Goal: Navigation & Orientation: Find specific page/section

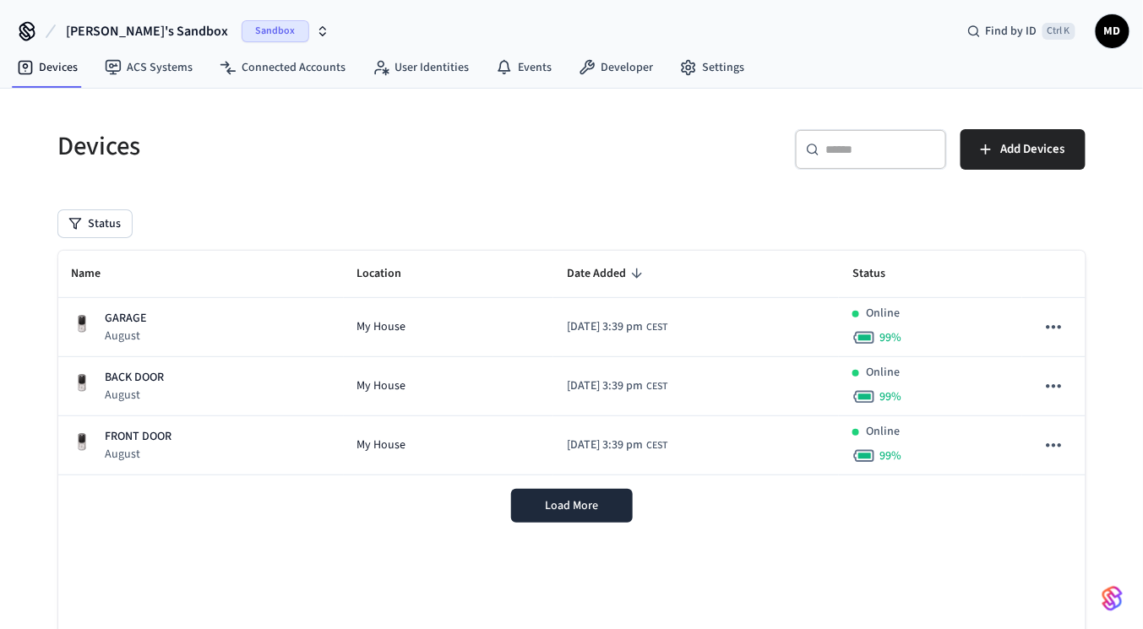
click at [195, 17] on button "[PERSON_NAME]'s Sandbox Sandbox" at bounding box center [198, 31] width 274 height 35
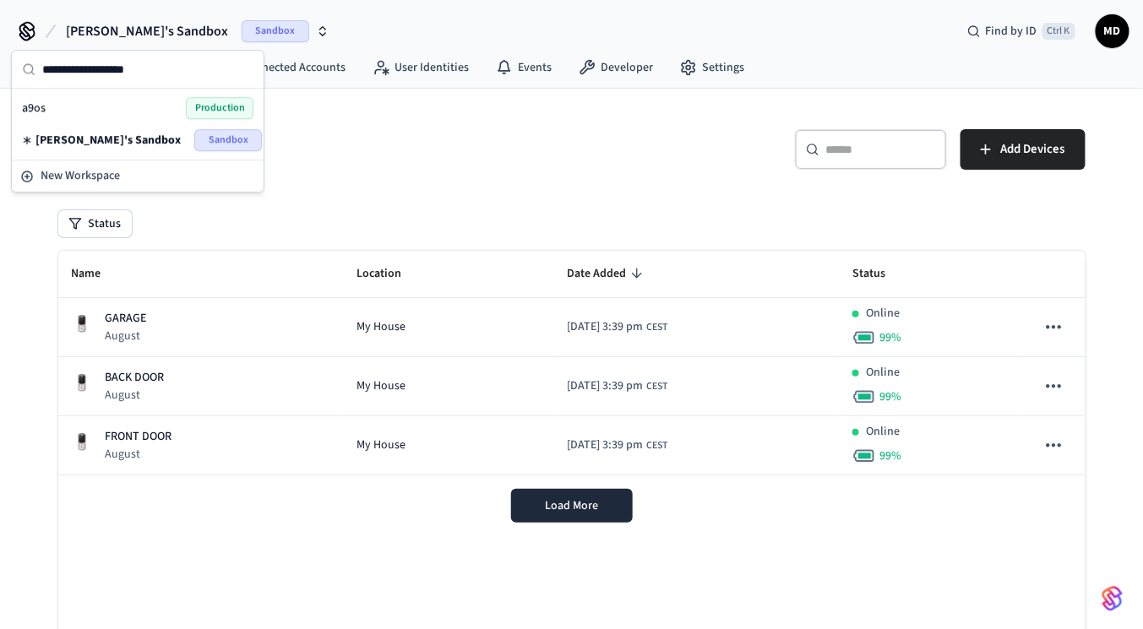
click at [143, 111] on div "a9os Production" at bounding box center [137, 108] width 231 height 22
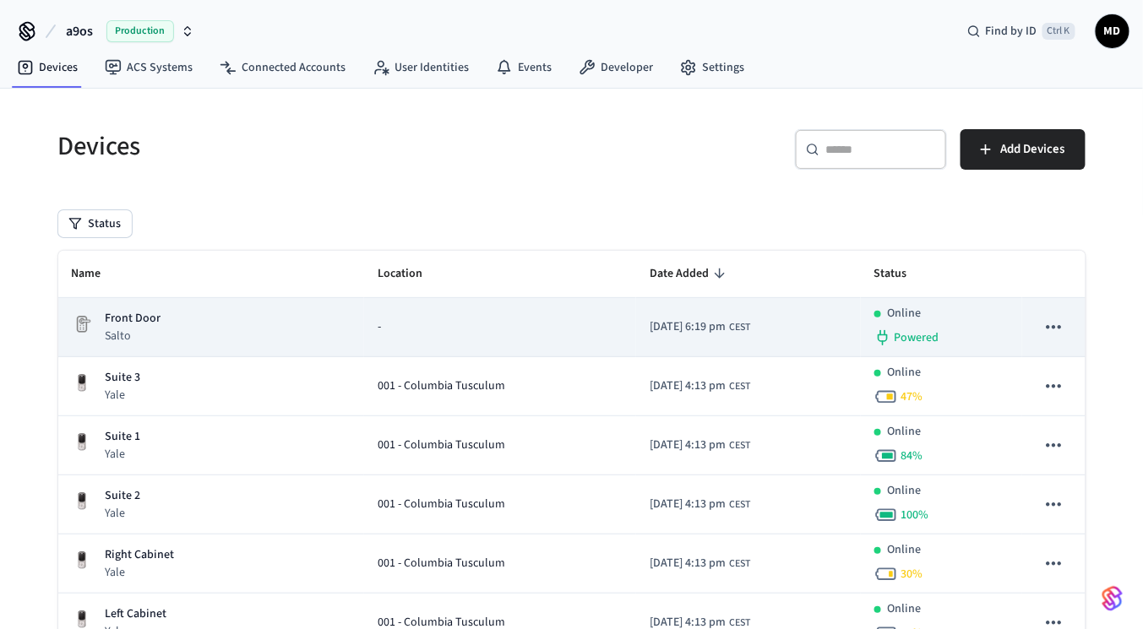
click at [241, 318] on div "Front Door Salto" at bounding box center [211, 327] width 279 height 35
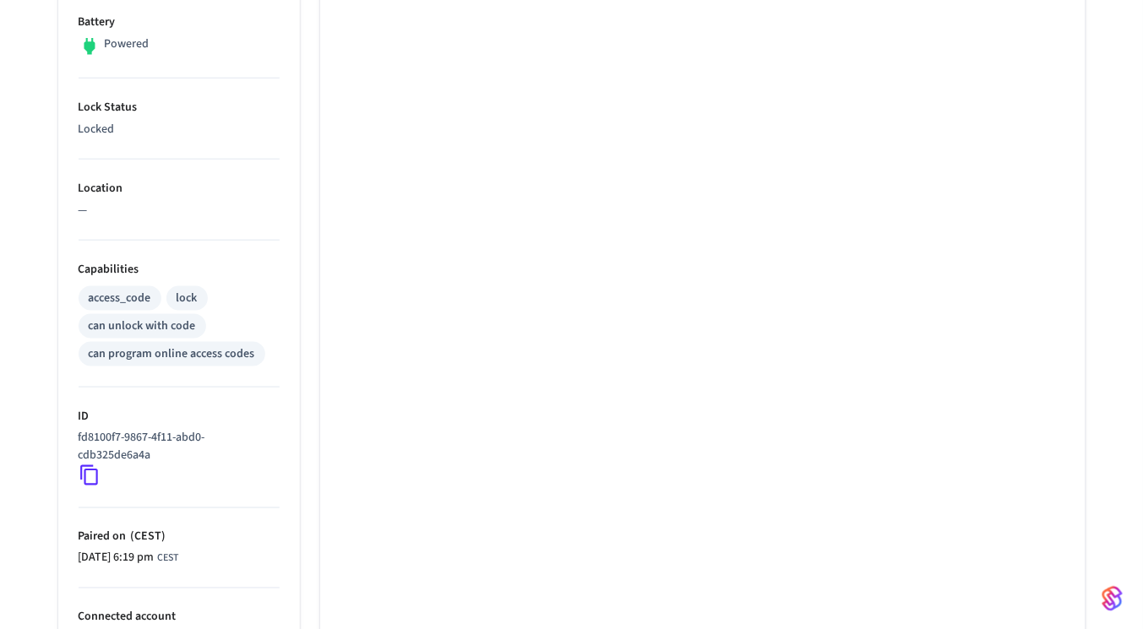
scroll to position [447, 0]
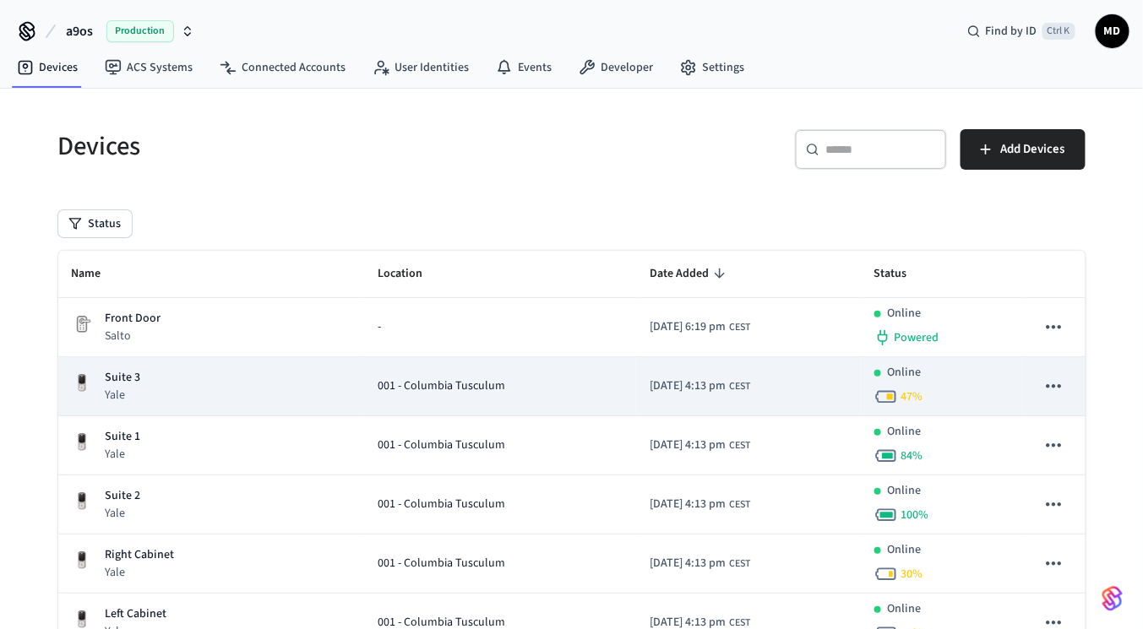
click at [176, 381] on div "Suite 3 Yale" at bounding box center [211, 386] width 279 height 35
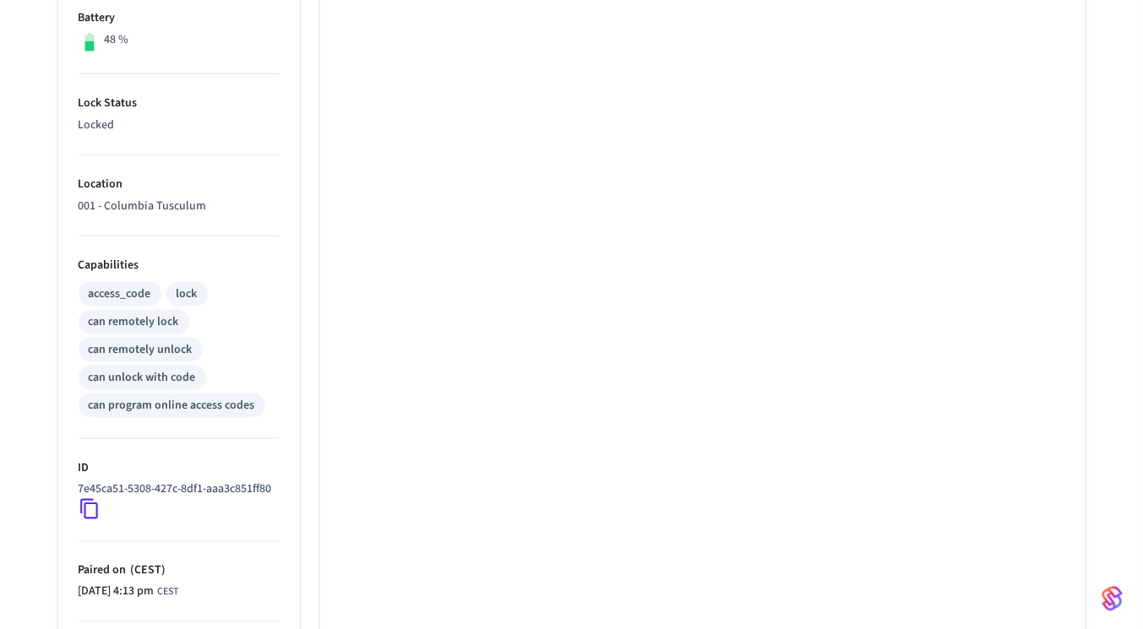
scroll to position [493, 0]
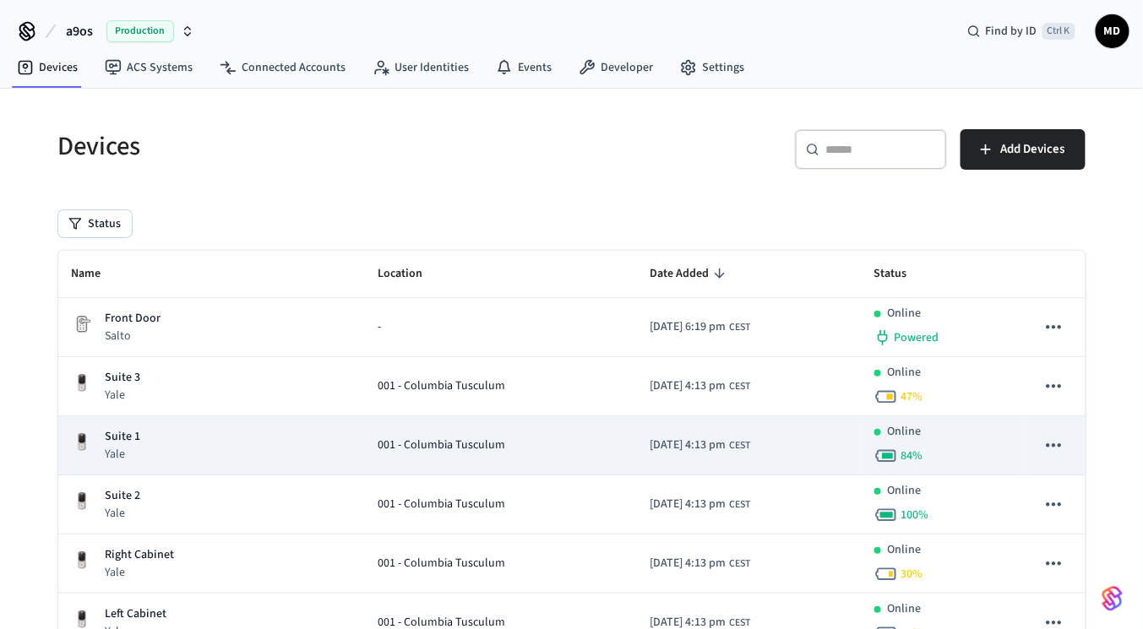
click at [230, 456] on div "Suite 1 Yale" at bounding box center [211, 445] width 279 height 35
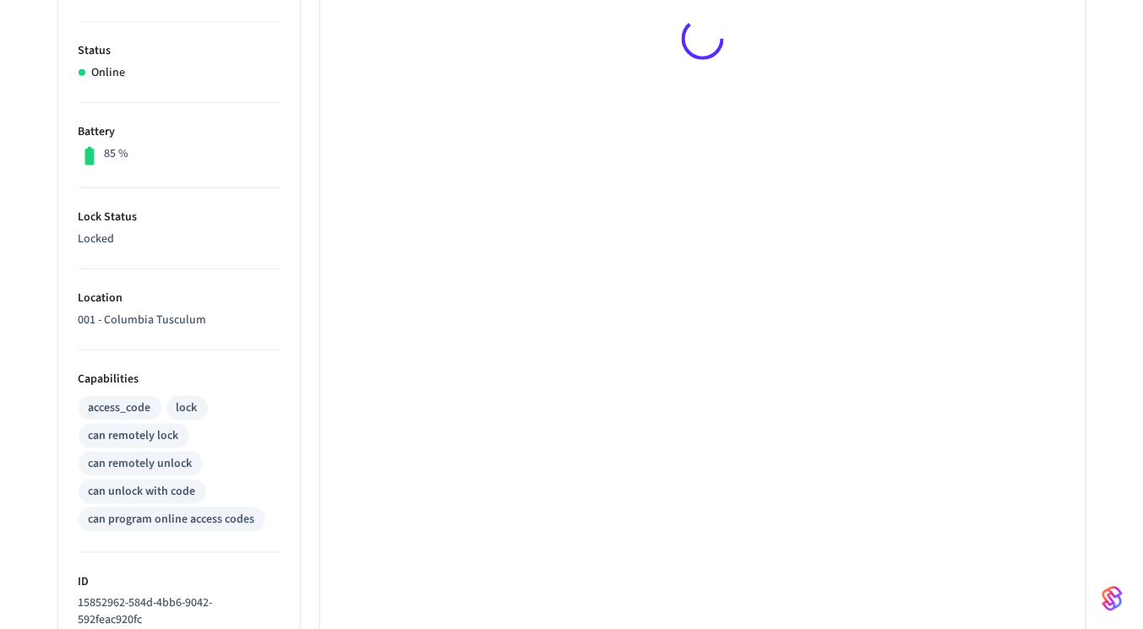
scroll to position [501, 0]
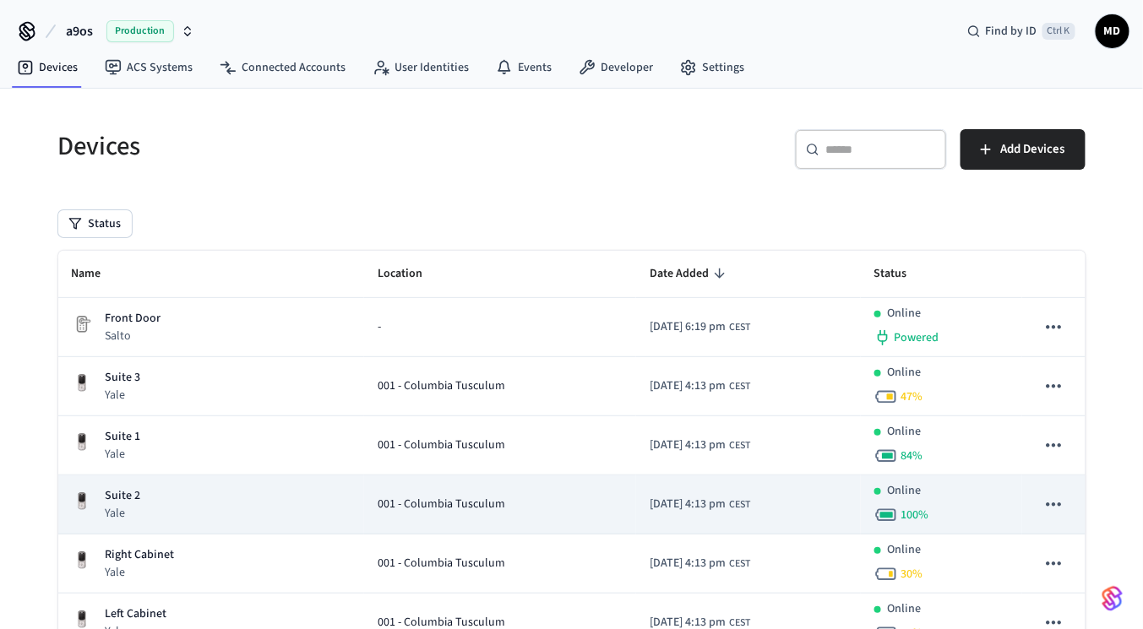
click at [220, 487] on div "Suite 2 Yale" at bounding box center [211, 504] width 279 height 35
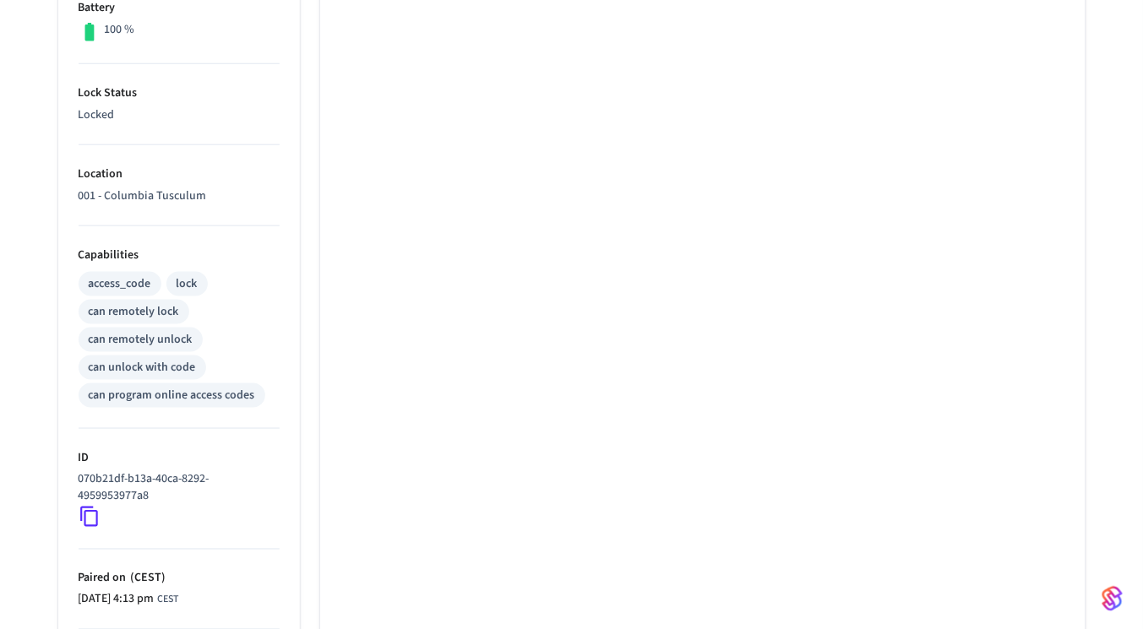
scroll to position [557, 0]
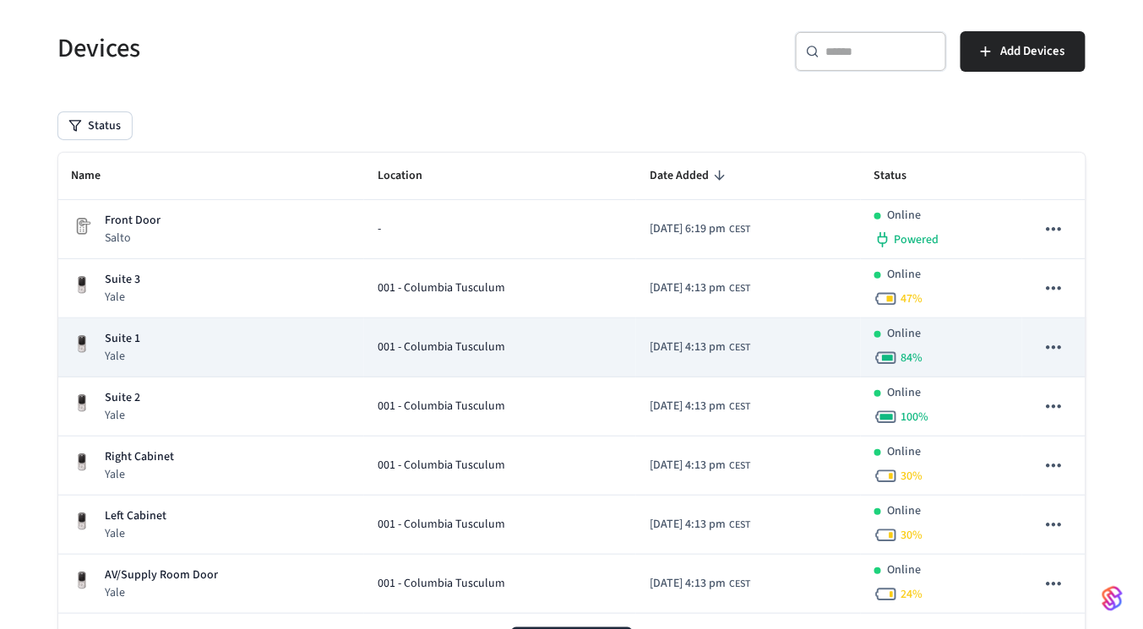
scroll to position [98, 0]
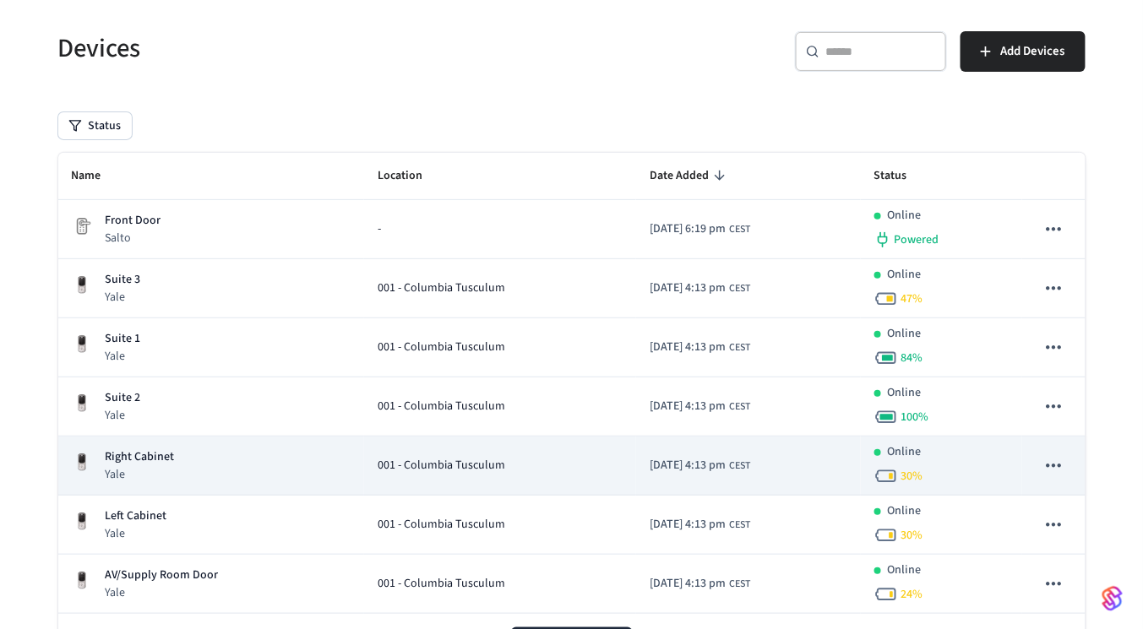
click at [193, 456] on div "Right Cabinet Yale" at bounding box center [211, 465] width 279 height 35
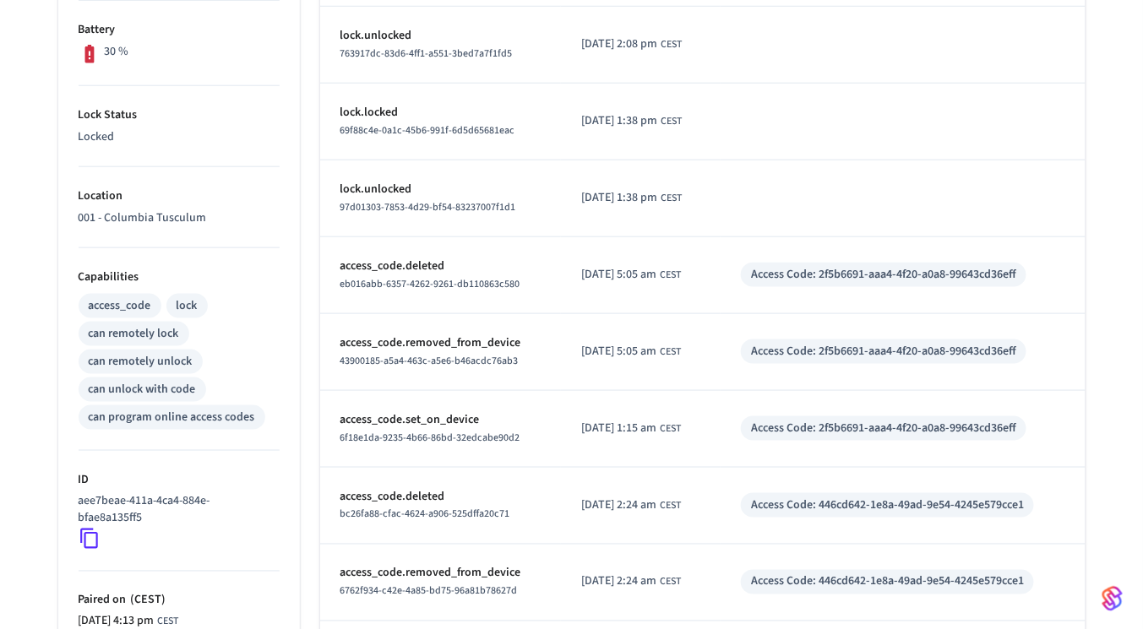
scroll to position [440, 0]
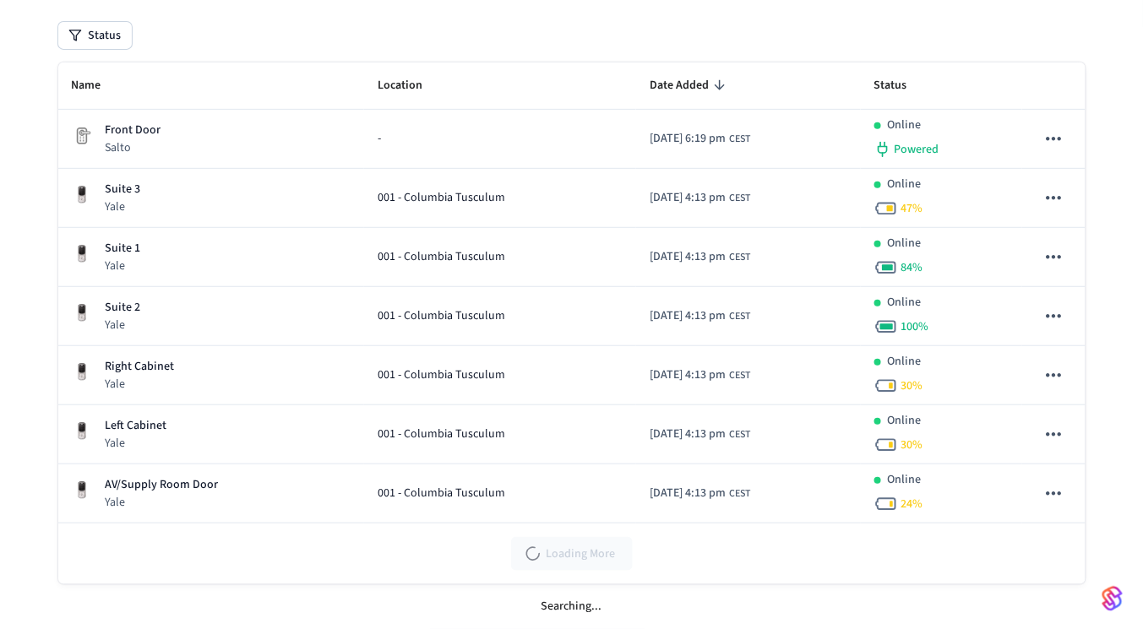
scroll to position [98, 0]
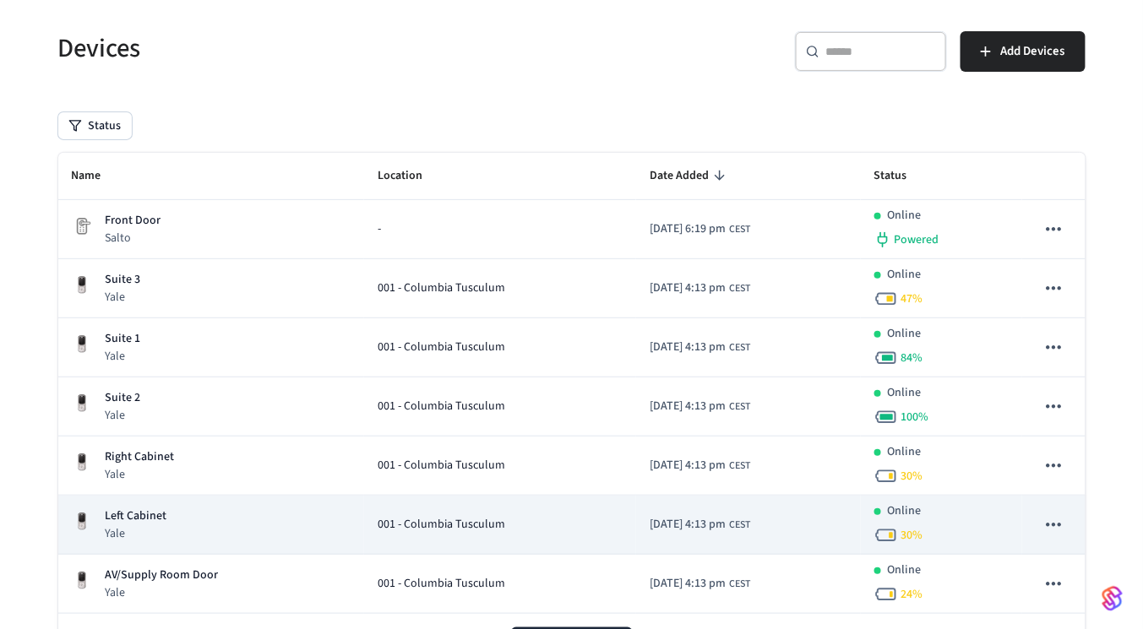
click at [141, 508] on p "Left Cabinet" at bounding box center [137, 517] width 62 height 18
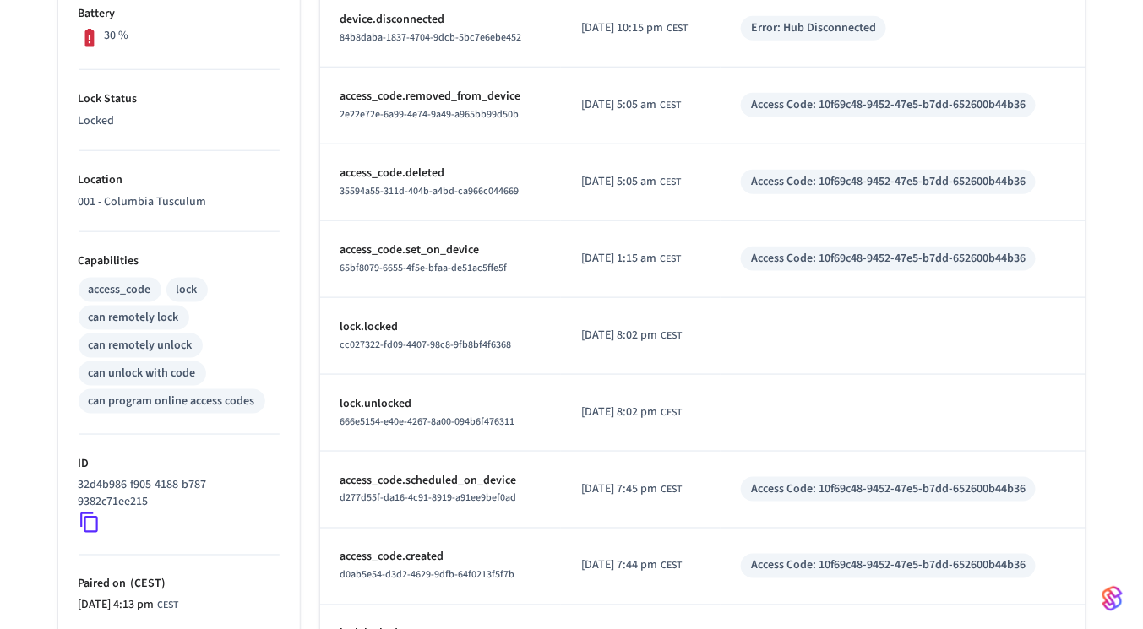
scroll to position [617, 0]
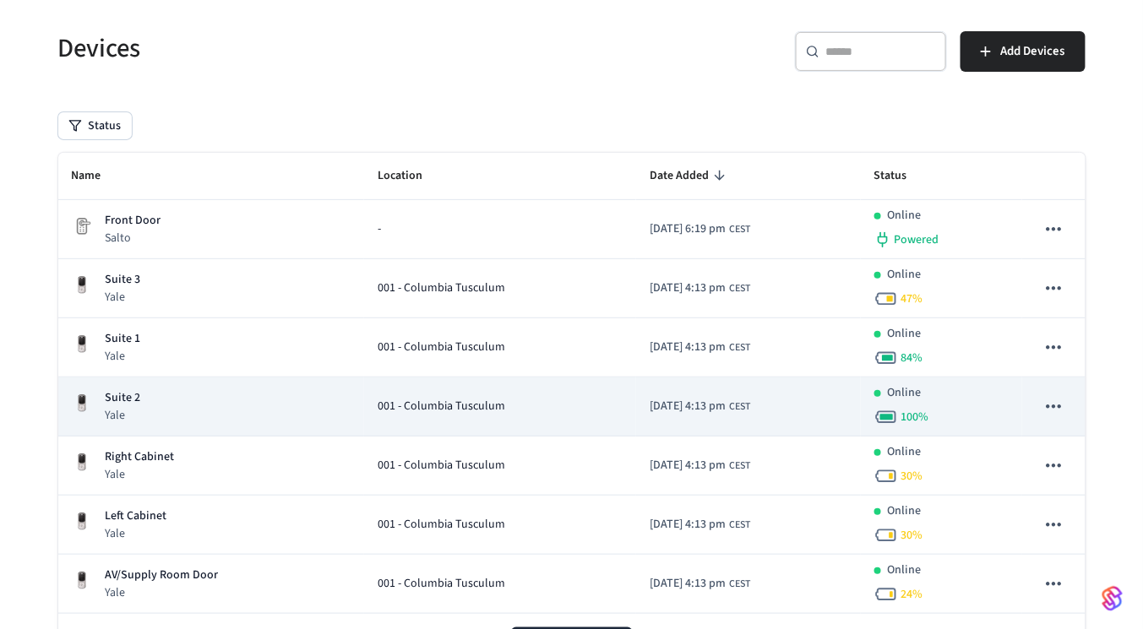
scroll to position [183, 0]
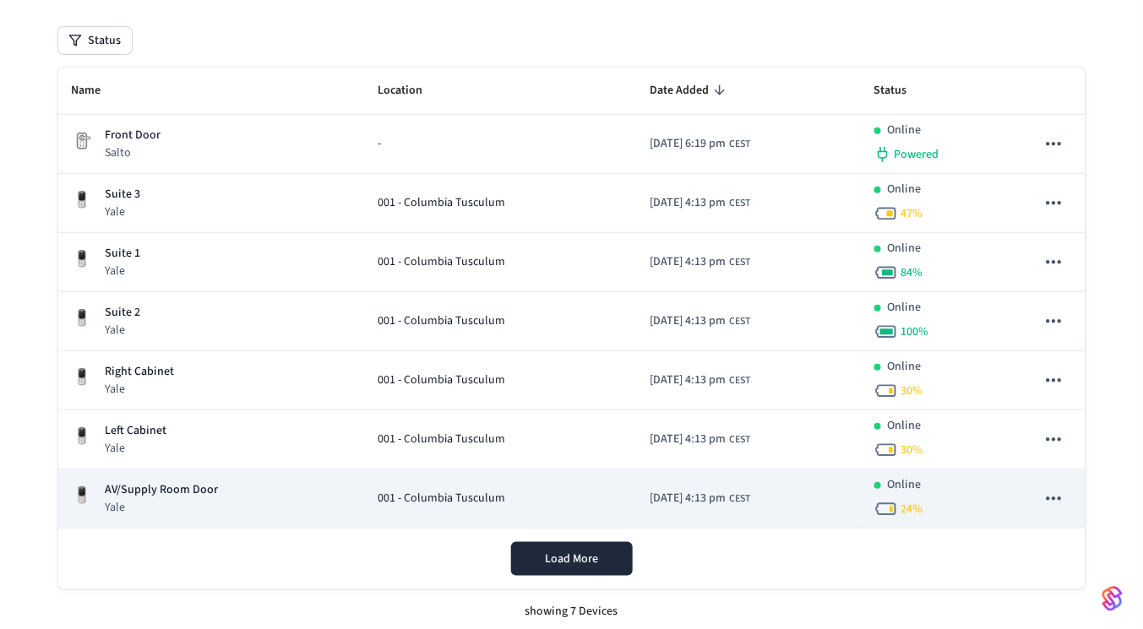
click at [185, 475] on td "AV/Supply Room Door Yale" at bounding box center [211, 499] width 306 height 59
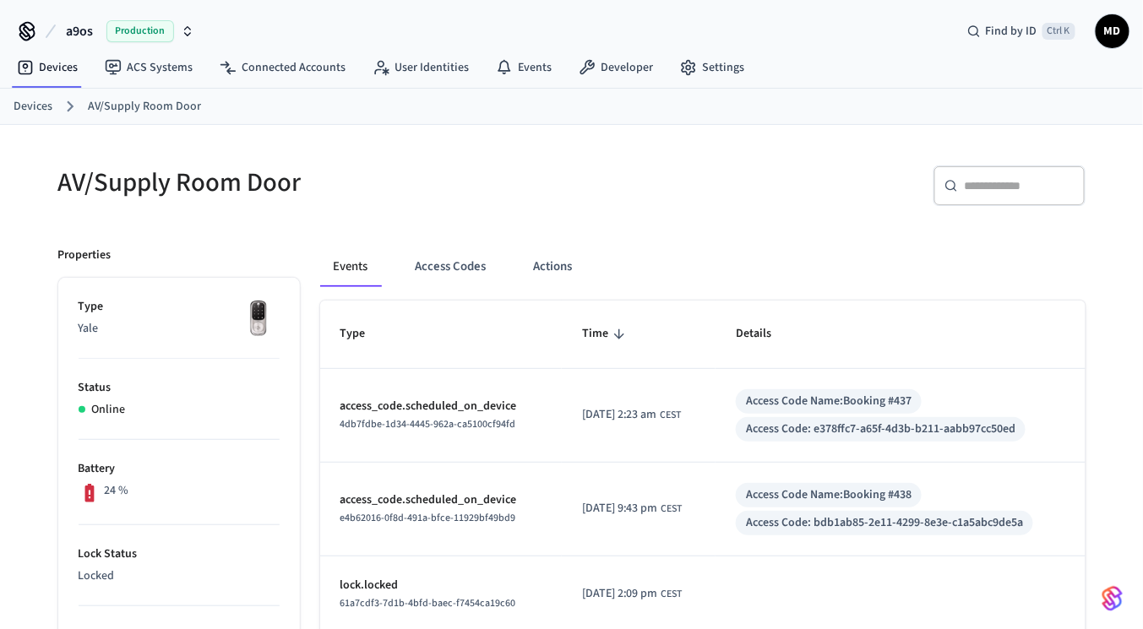
click at [144, 30] on span "Production" at bounding box center [140, 31] width 68 height 22
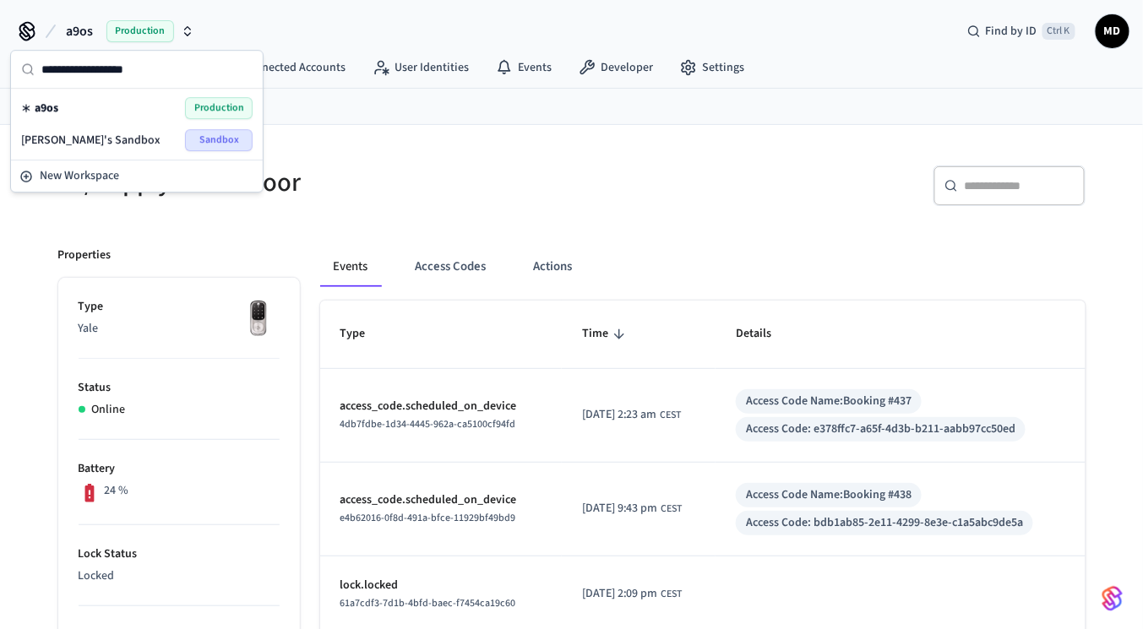
drag, startPoint x: 135, startPoint y: 107, endPoint x: 95, endPoint y: 136, distance: 49.7
click at [95, 136] on div "a9os Production [PERSON_NAME]'s Sandbox Sandbox" at bounding box center [136, 124] width 245 height 64
click at [95, 136] on span "[PERSON_NAME]'s Sandbox" at bounding box center [90, 140] width 139 height 17
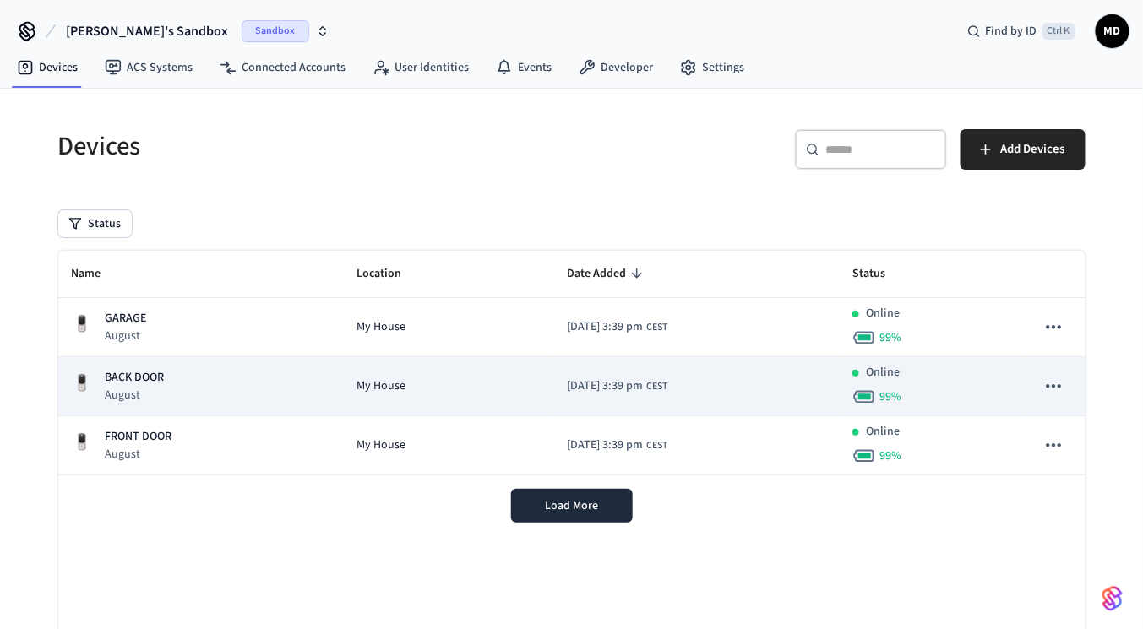
click at [261, 357] on td "BACK DOOR August" at bounding box center [200, 386] width 285 height 59
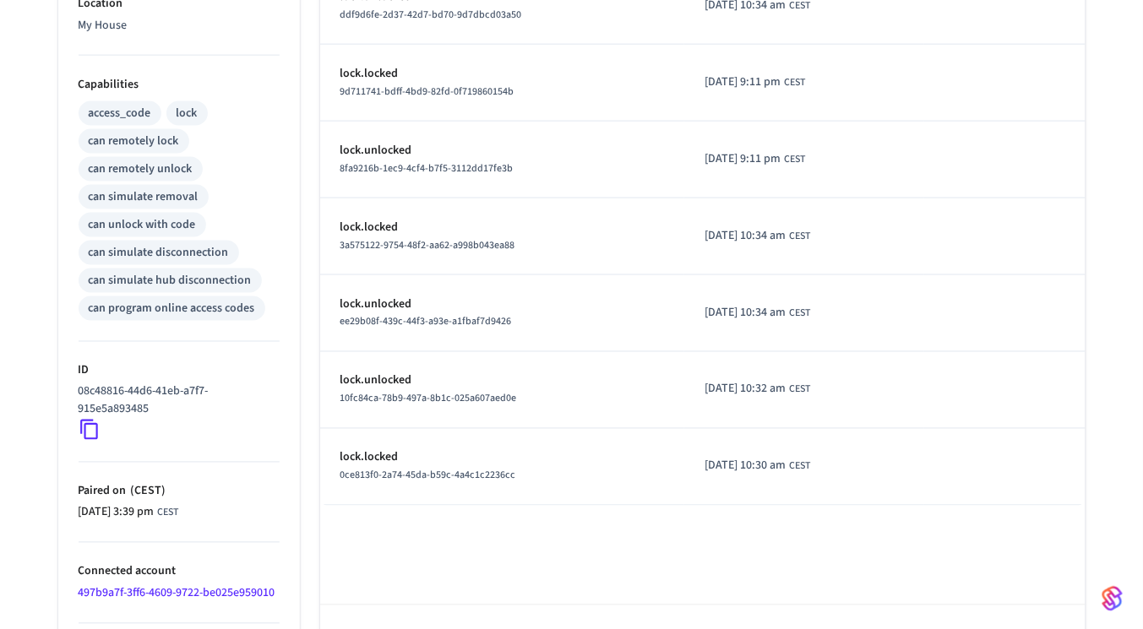
scroll to position [683, 0]
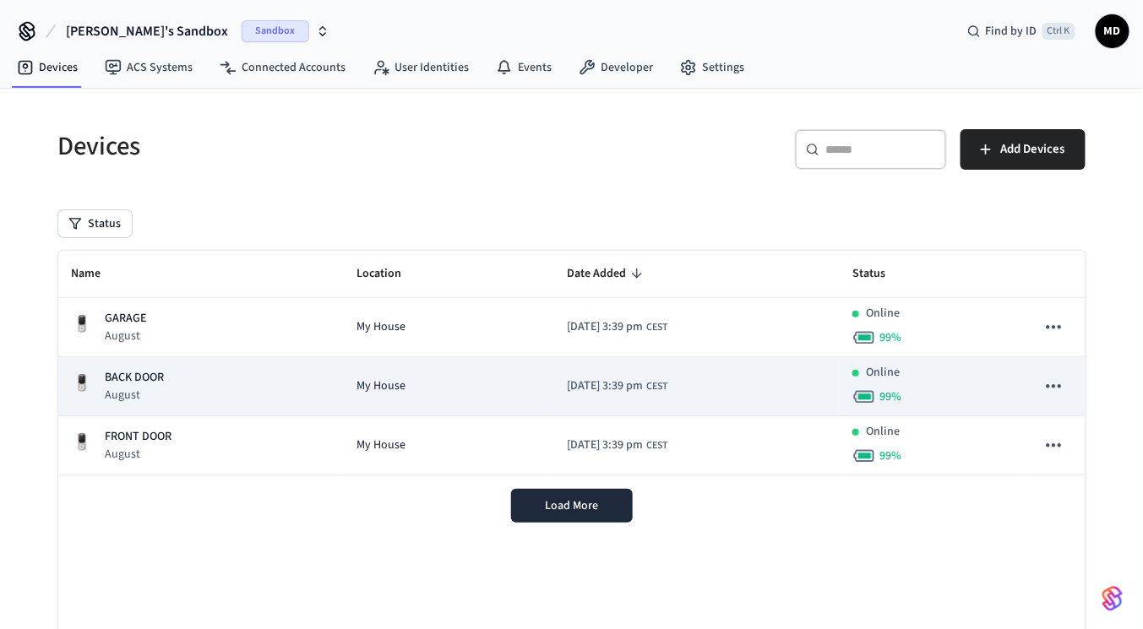
click at [231, 359] on td "BACK DOOR August" at bounding box center [200, 386] width 285 height 59
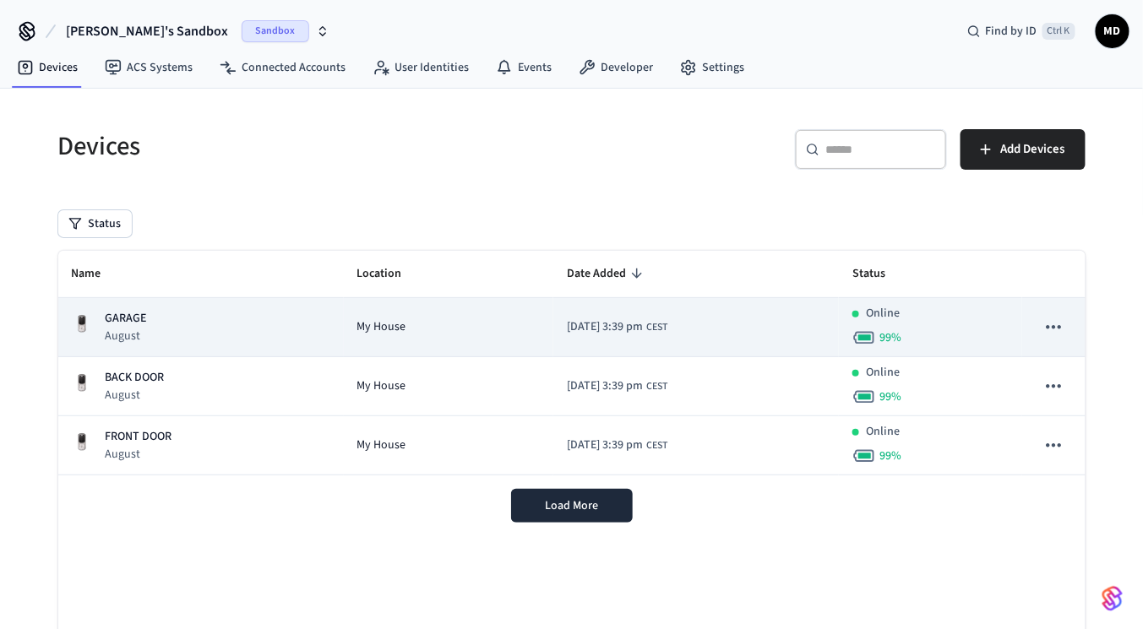
click at [165, 304] on td "GARAGE August" at bounding box center [200, 327] width 285 height 59
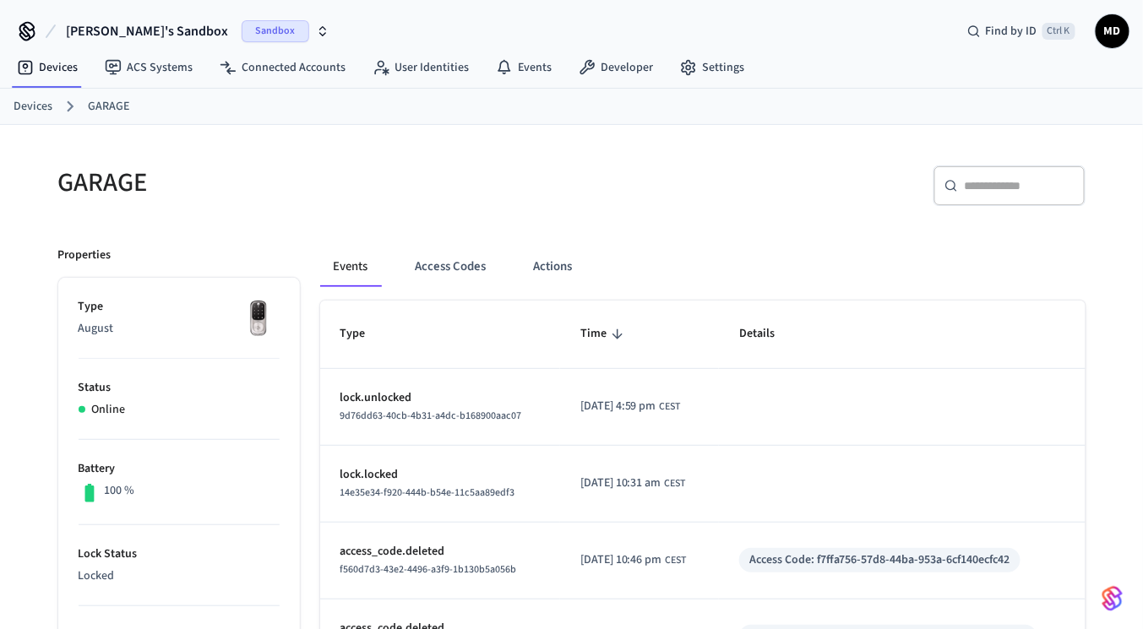
click at [242, 36] on span "Sandbox" at bounding box center [276, 31] width 68 height 22
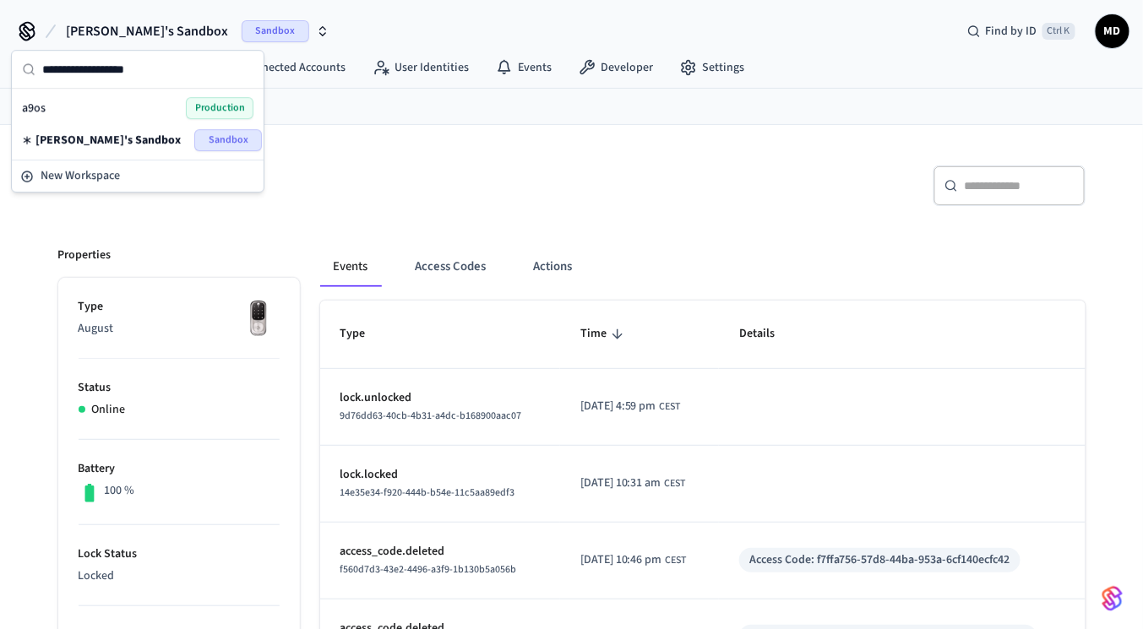
click at [195, 105] on span "Production" at bounding box center [220, 108] width 68 height 22
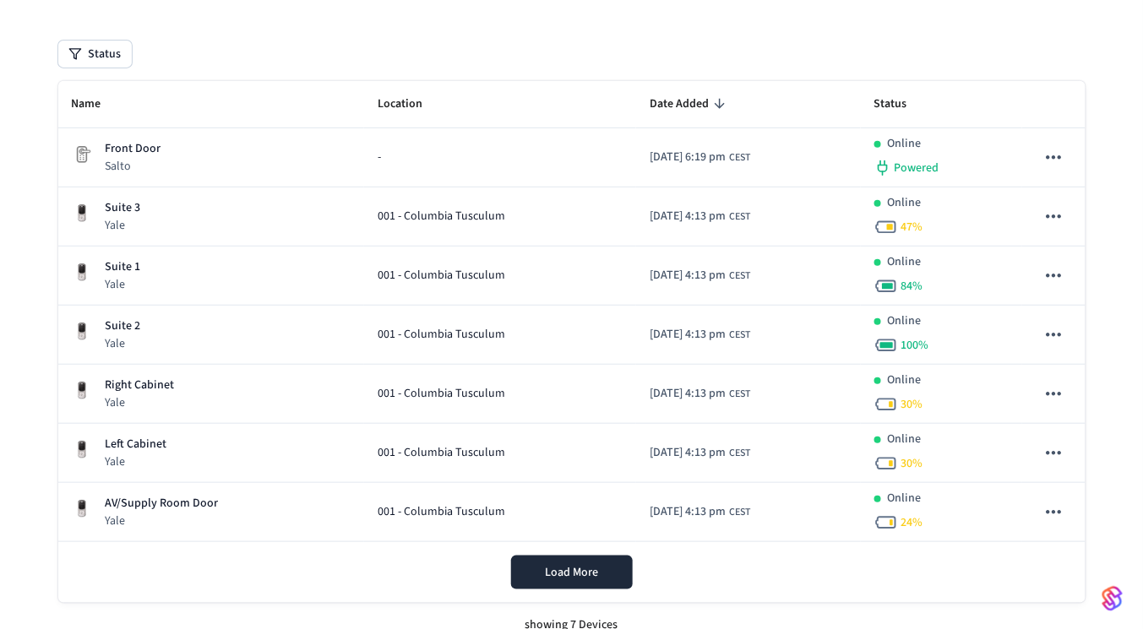
scroll to position [170, 0]
